Goal: Task Accomplishment & Management: Manage account settings

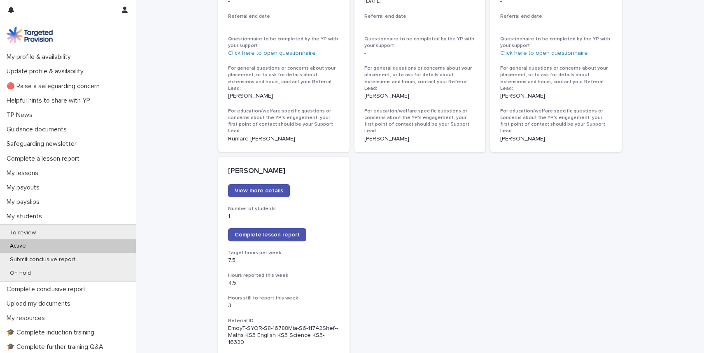
scroll to position [544, 0]
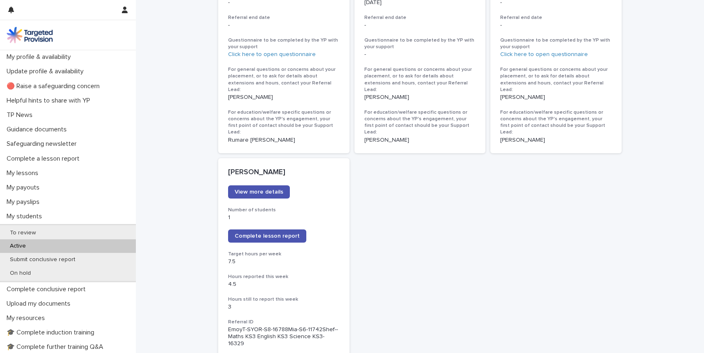
click at [570, 267] on div "[PERSON_NAME] View more details Number of students 1 Complete lesson report Tar…" at bounding box center [420, 155] width 404 height 1153
click at [166, 23] on div "Loading... Saving… Loading... Saving… Click "View more details" to read more ab…" at bounding box center [420, 167] width 568 height 1255
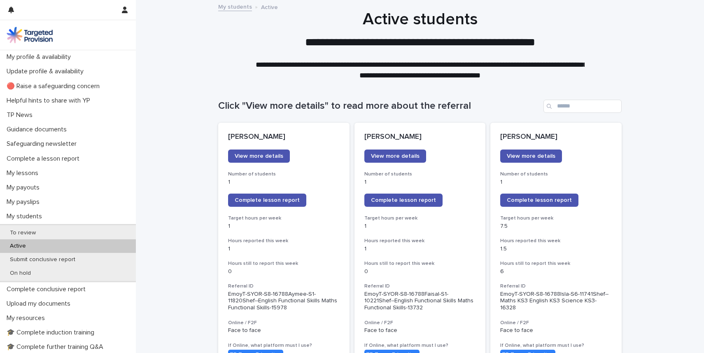
scroll to position [16, 0]
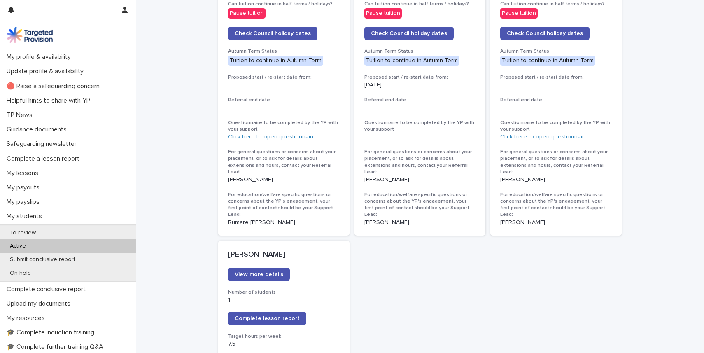
scroll to position [0, 0]
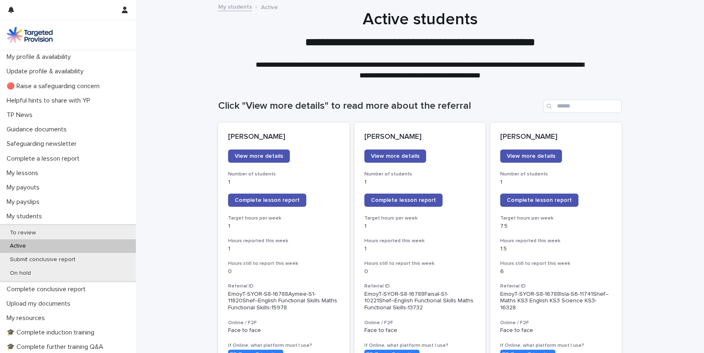
click at [566, 202] on span "Complete lesson report" at bounding box center [539, 200] width 65 height 6
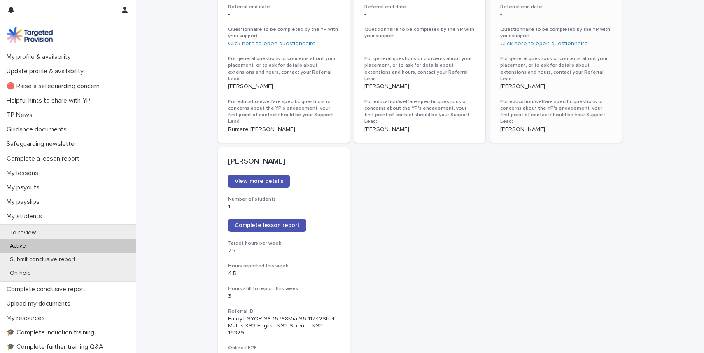
scroll to position [593, 0]
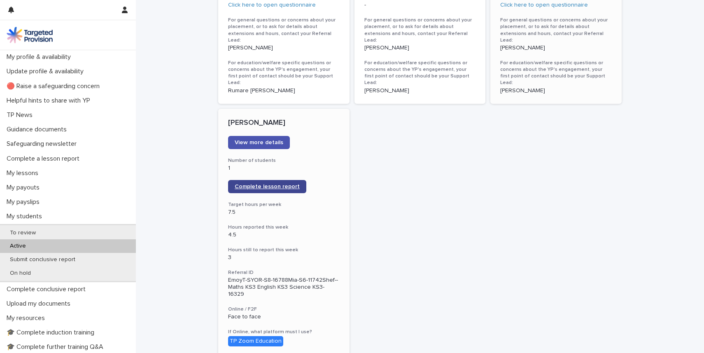
click at [249, 184] on span "Complete lesson report" at bounding box center [267, 187] width 65 height 6
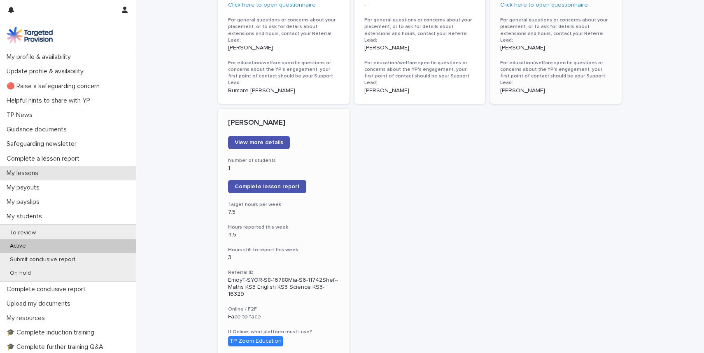
click at [28, 171] on p "My lessons" at bounding box center [24, 173] width 42 height 8
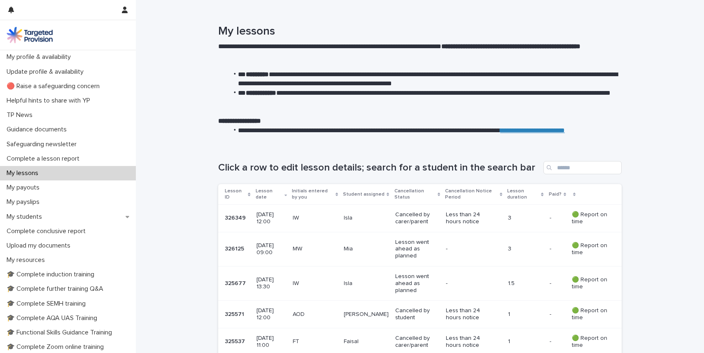
click at [566, 217] on td "- -" at bounding box center [557, 219] width 22 height 28
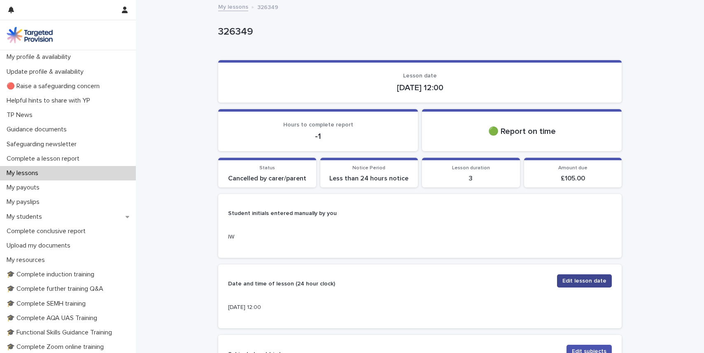
click at [578, 281] on span "Edit lesson date" at bounding box center [585, 281] width 44 height 8
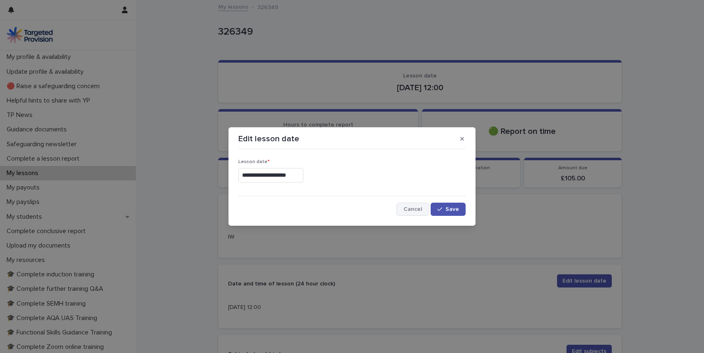
click at [413, 212] on span "Cancel" at bounding box center [413, 209] width 19 height 6
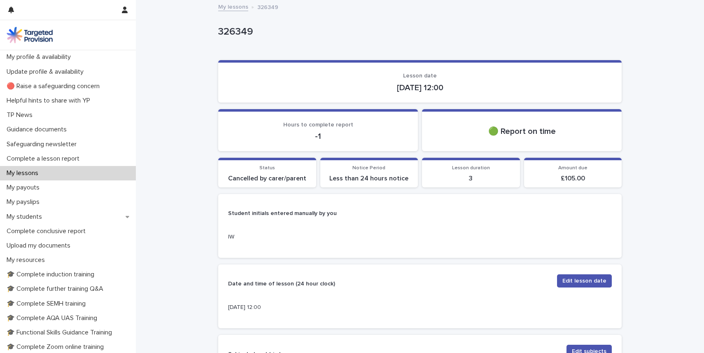
click at [675, 286] on div "**********" at bounding box center [420, 317] width 568 height 632
click at [343, 138] on p "-1" at bounding box center [318, 136] width 180 height 10
click at [596, 284] on span "Edit lesson date" at bounding box center [585, 281] width 44 height 8
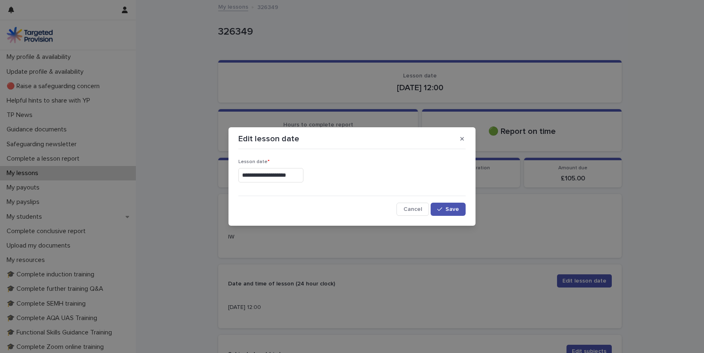
click at [271, 174] on input "**********" at bounding box center [270, 175] width 65 height 14
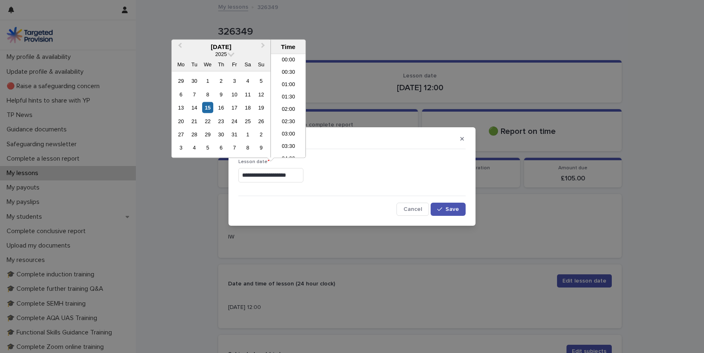
scroll to position [251, 0]
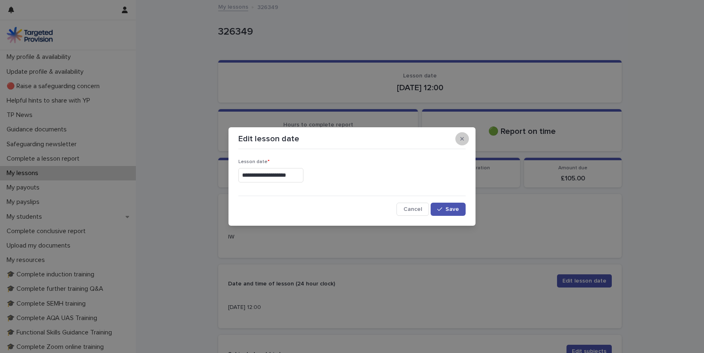
click at [464, 141] on button "button" at bounding box center [462, 138] width 14 height 13
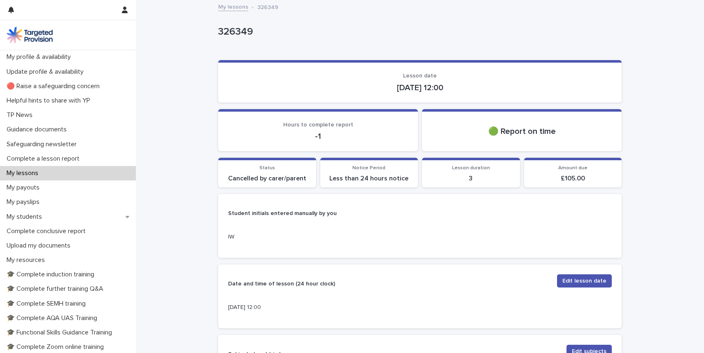
click at [660, 199] on div "**********" at bounding box center [420, 317] width 568 height 632
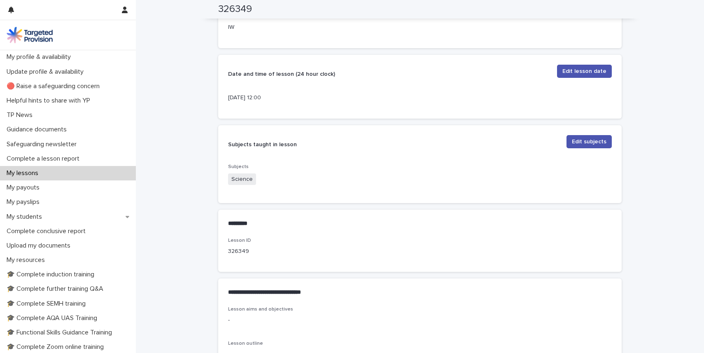
scroll to position [171, 0]
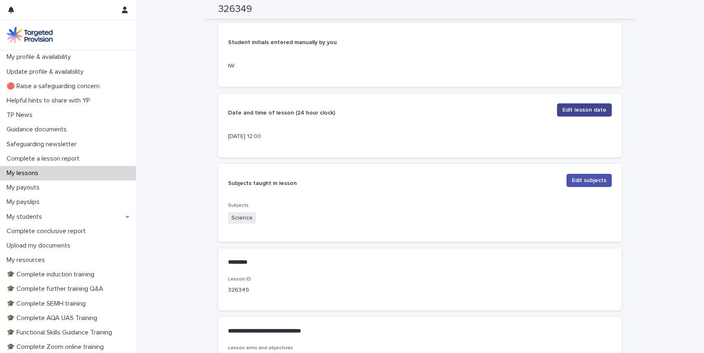
click at [571, 110] on span "Edit lesson date" at bounding box center [585, 110] width 44 height 8
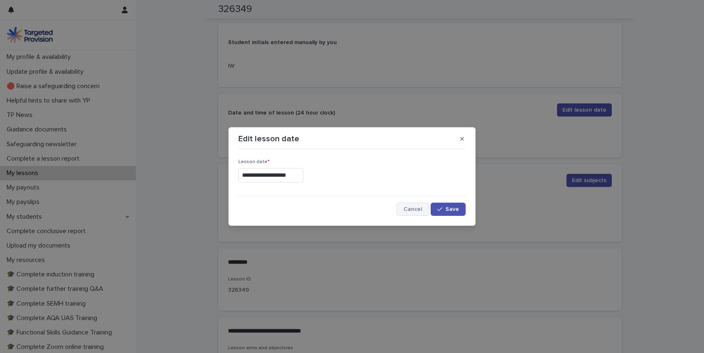
click at [414, 213] on button "Cancel" at bounding box center [413, 209] width 33 height 13
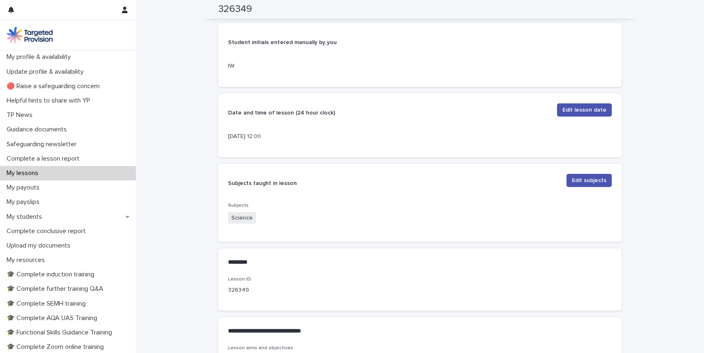
click at [657, 47] on div "**********" at bounding box center [420, 146] width 568 height 632
click at [684, 168] on div "**********" at bounding box center [420, 146] width 568 height 632
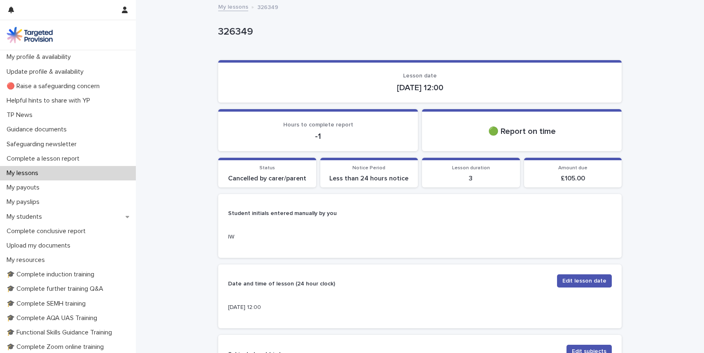
click at [456, 214] on p "Student initials entered manually by you" at bounding box center [418, 213] width 380 height 7
click at [23, 170] on p "My lessons" at bounding box center [24, 173] width 42 height 8
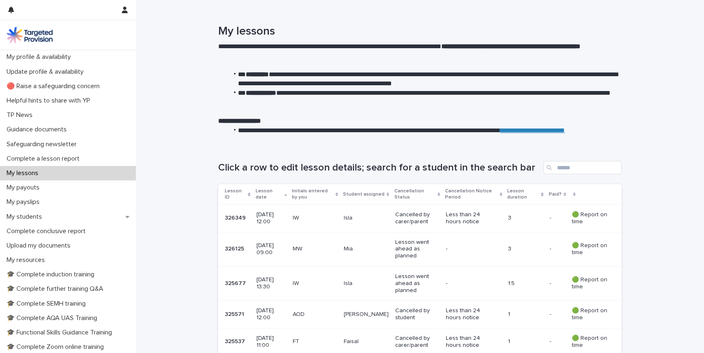
click at [30, 216] on p "My students" at bounding box center [25, 217] width 45 height 8
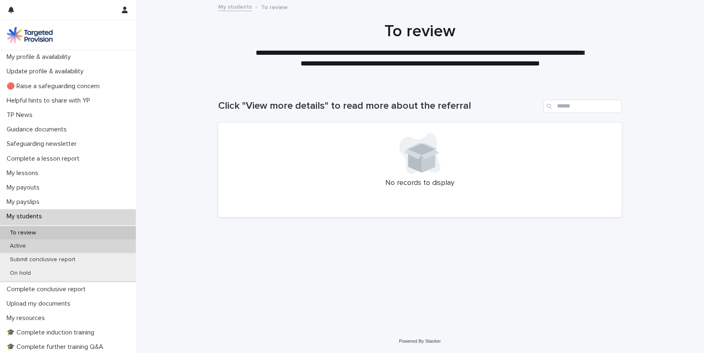
click at [23, 244] on p "Active" at bounding box center [17, 246] width 29 height 7
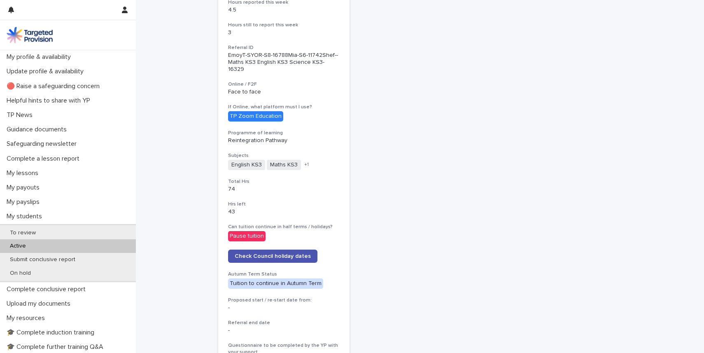
scroll to position [824, 0]
